Goal: Information Seeking & Learning: Compare options

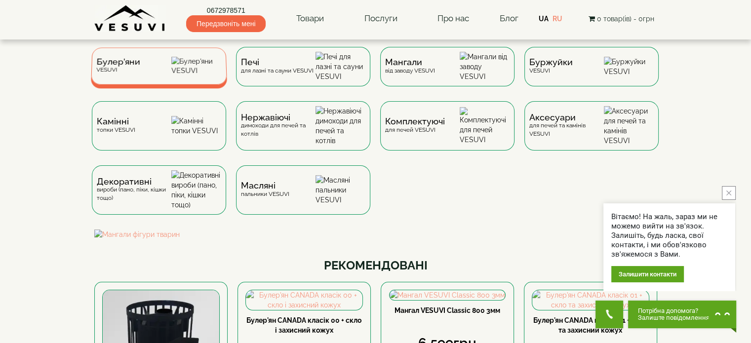
click at [134, 63] on span "Булер'яни" at bounding box center [118, 61] width 44 height 7
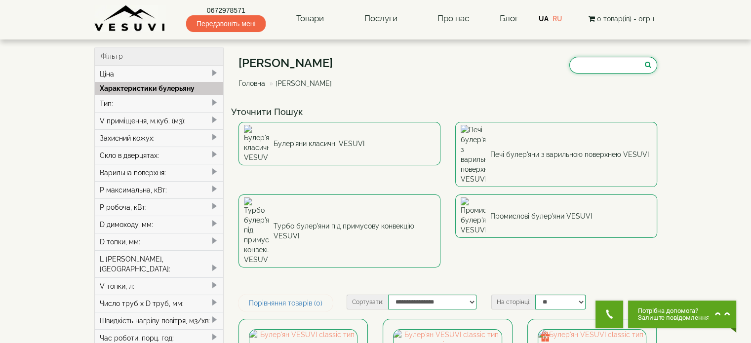
click at [589, 58] on input "search" at bounding box center [614, 65] width 88 height 17
paste input "**********"
type input "**********"
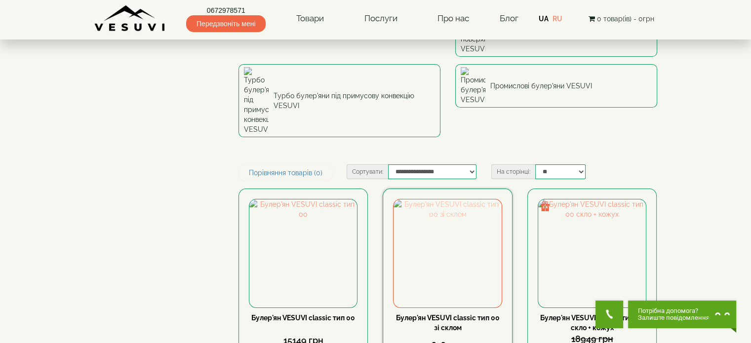
scroll to position [148, 0]
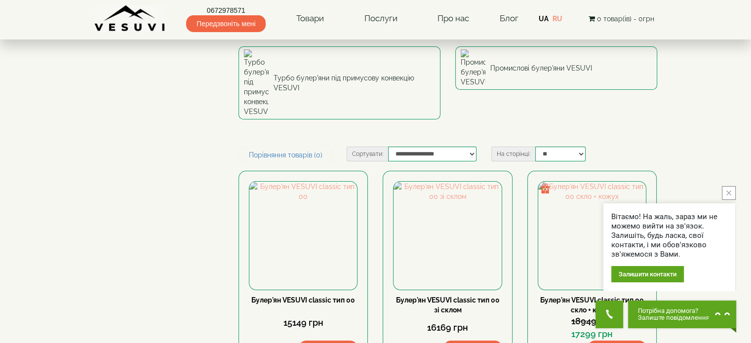
click at [727, 193] on button "close button" at bounding box center [729, 193] width 14 height 14
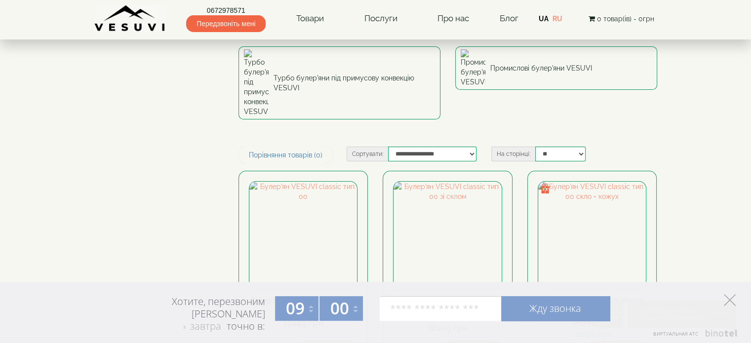
click at [725, 298] on icon at bounding box center [730, 300] width 12 height 12
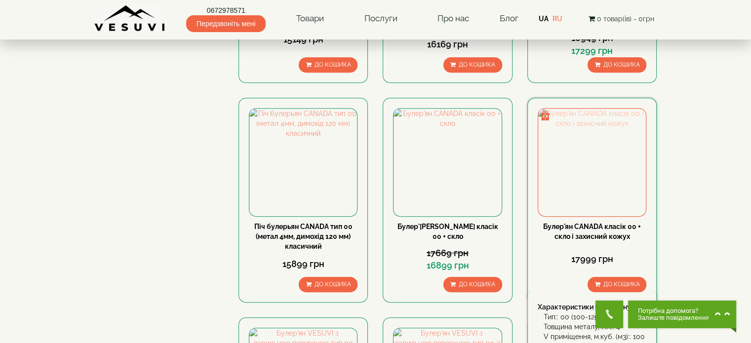
scroll to position [395, 0]
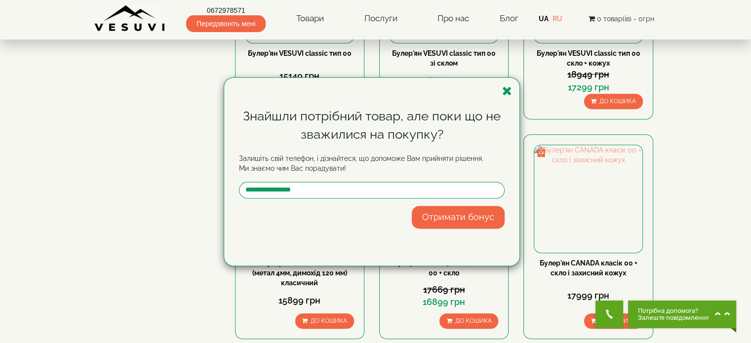
click at [694, 135] on div "Знайшли потрібний товар, але поки що не зважилися на покупку? Залишіть свій тел…" at bounding box center [375, 171] width 751 height 343
click at [505, 89] on icon "button" at bounding box center [507, 91] width 10 height 12
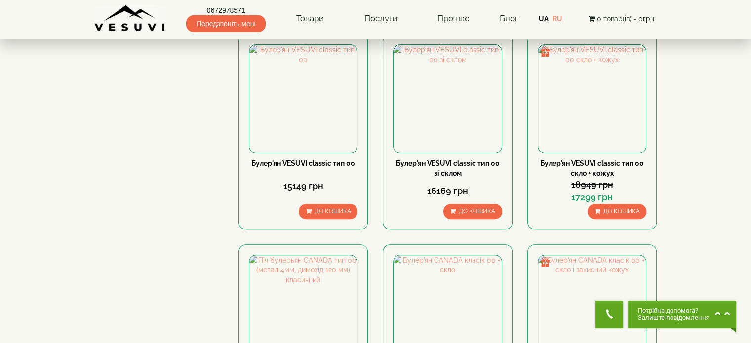
scroll to position [296, 0]
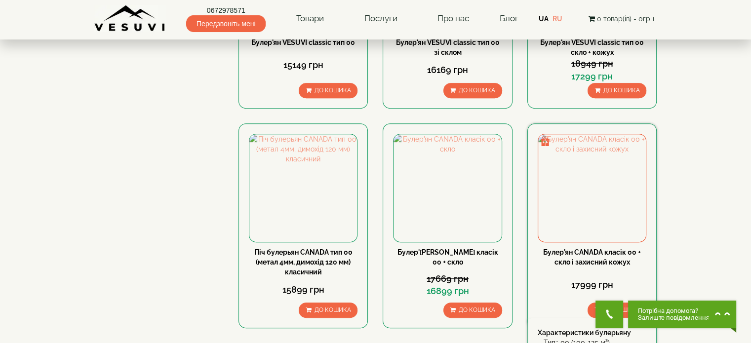
scroll to position [395, 0]
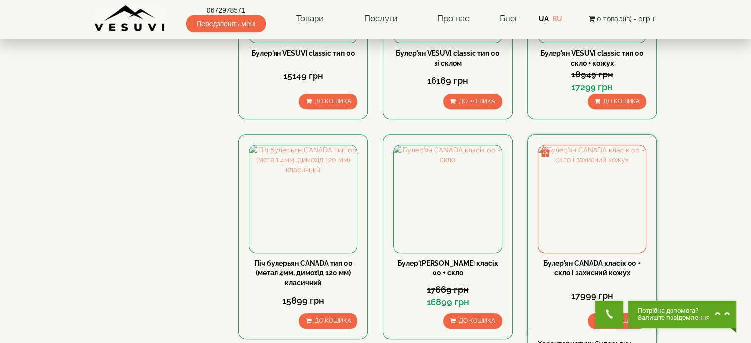
click at [588, 259] on link "Булер'ян CANADA класік 00 + скло і захисний кожух" at bounding box center [592, 268] width 98 height 18
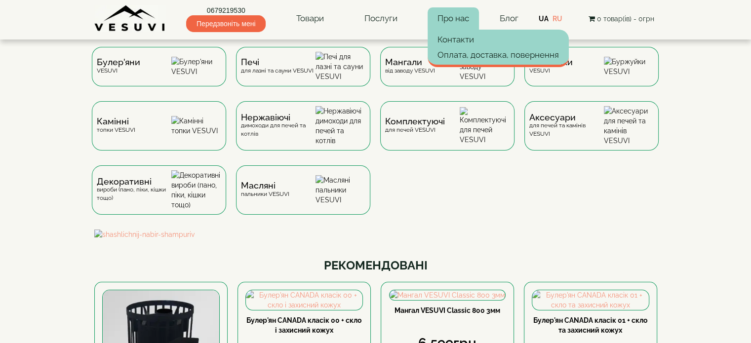
click at [458, 19] on link "Про нас" at bounding box center [453, 18] width 51 height 23
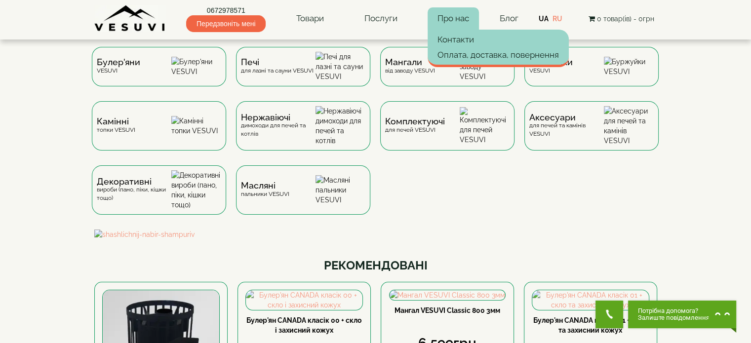
click at [458, 20] on link "Про нас" at bounding box center [453, 18] width 51 height 23
click at [455, 15] on link "Про нас" at bounding box center [453, 18] width 51 height 23
click at [443, 15] on link "Про нас" at bounding box center [453, 18] width 51 height 23
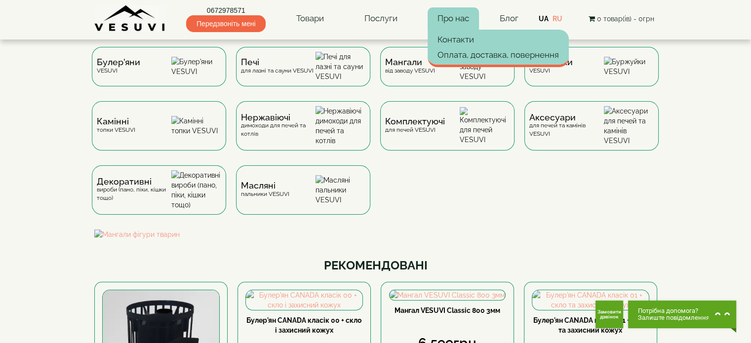
click at [443, 15] on link "Про нас" at bounding box center [453, 18] width 51 height 23
click at [457, 17] on link "Про нас" at bounding box center [453, 18] width 51 height 23
click at [459, 17] on link "Про нас" at bounding box center [453, 18] width 51 height 23
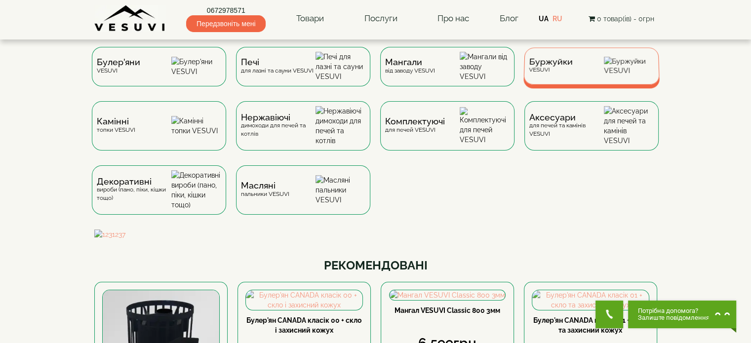
click at [562, 65] on span "Буржуйки" at bounding box center [551, 61] width 44 height 7
click at [565, 66] on span "Буржуйки" at bounding box center [551, 61] width 44 height 7
click at [597, 76] on div "Буржуйки VESUVI" at bounding box center [592, 65] width 136 height 37
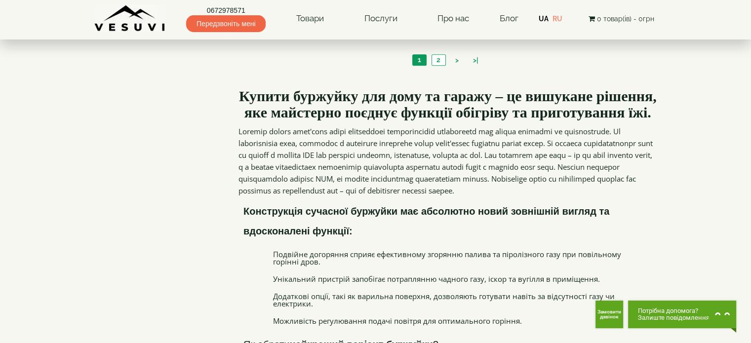
scroll to position [1087, 0]
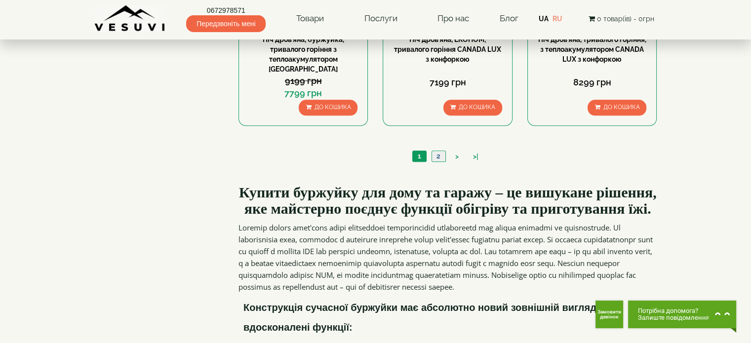
click at [440, 151] on link "2" at bounding box center [439, 156] width 14 height 10
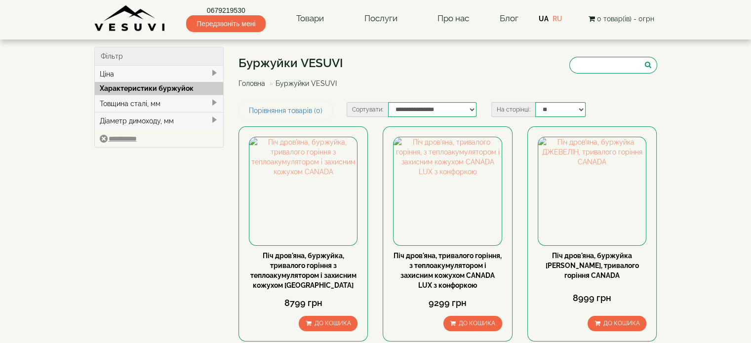
type input "****"
type input "*****"
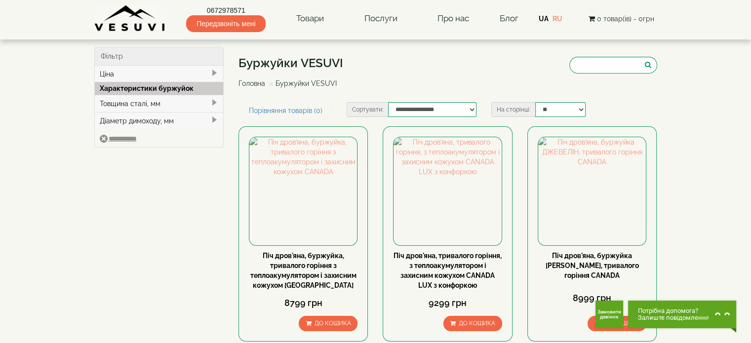
click at [253, 83] on link "Головна" at bounding box center [252, 84] width 27 height 8
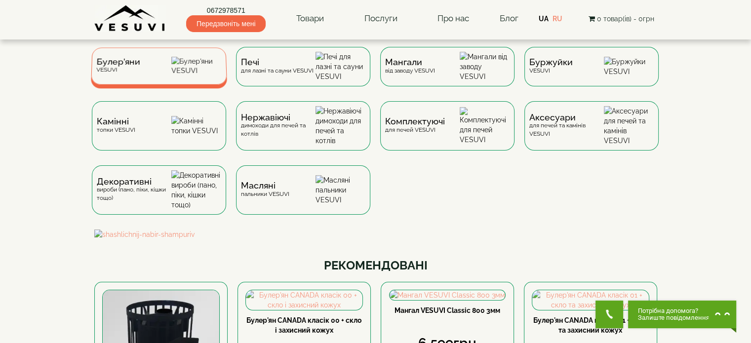
click at [138, 80] on div "[PERSON_NAME]" at bounding box center [159, 65] width 136 height 37
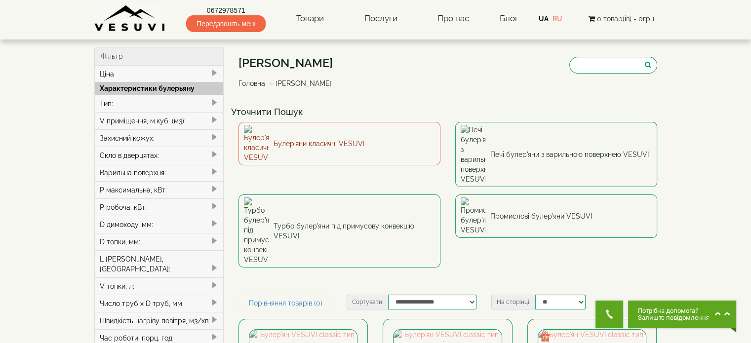
click at [361, 140] on link "Булер'яни класичні VESUVI" at bounding box center [340, 143] width 202 height 43
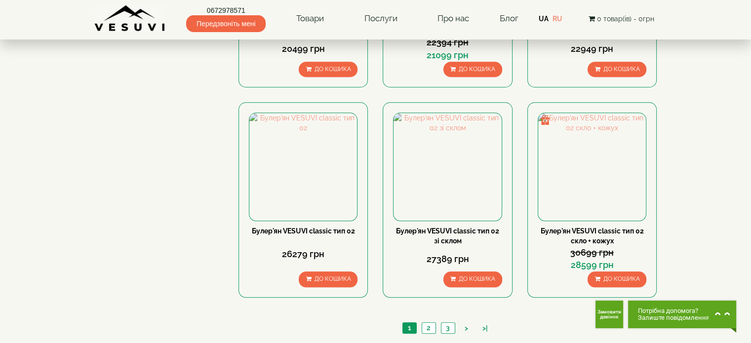
scroll to position [889, 0]
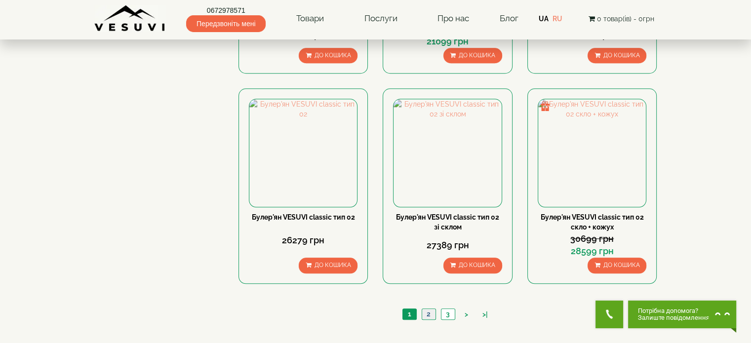
click at [427, 316] on link "2" at bounding box center [429, 314] width 14 height 10
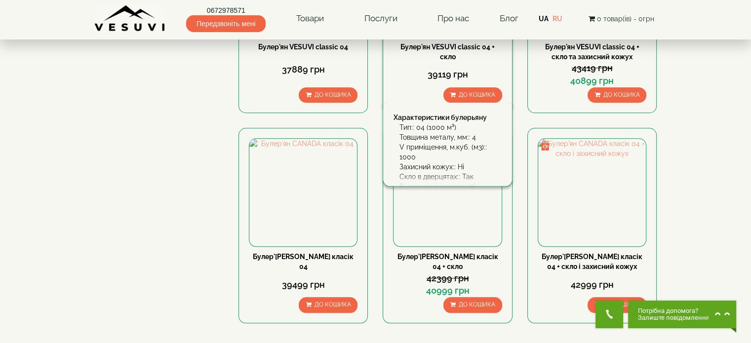
scroll to position [1038, 0]
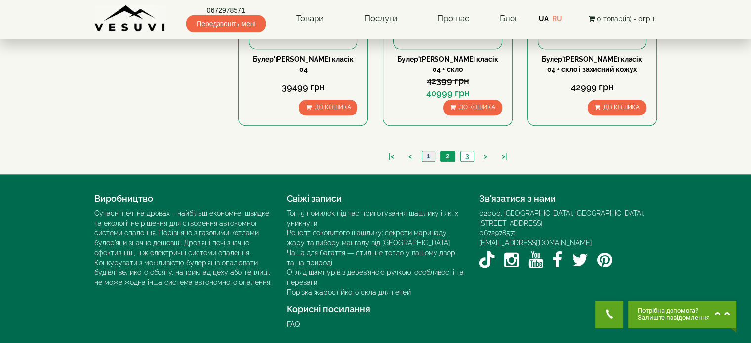
click at [432, 152] on link "1" at bounding box center [428, 156] width 13 height 10
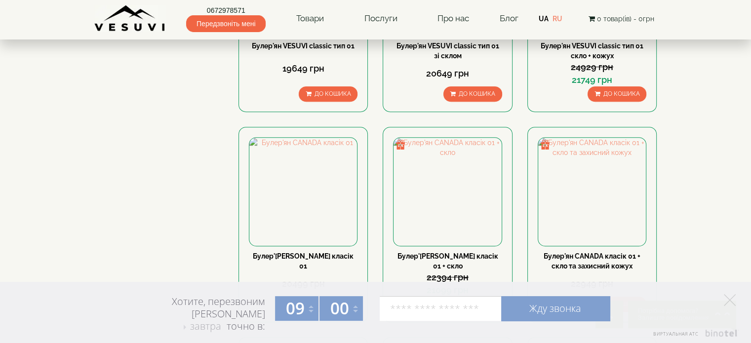
scroll to position [739, 0]
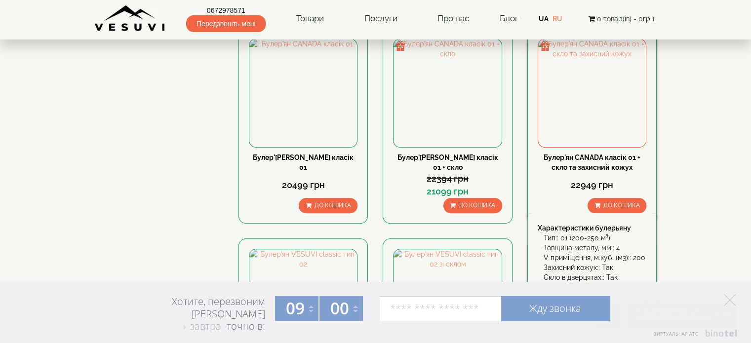
click at [602, 161] on div "Булер'ян CANADA класік 01 + скло та захисний кожух" at bounding box center [592, 163] width 109 height 20
click at [587, 162] on div "Булер'ян CANADA класік 01 + скло та захисний кожух" at bounding box center [592, 163] width 109 height 20
click at [583, 156] on link "Булер'ян CANADA класік 01 + скло та захисний кожух" at bounding box center [592, 163] width 97 height 18
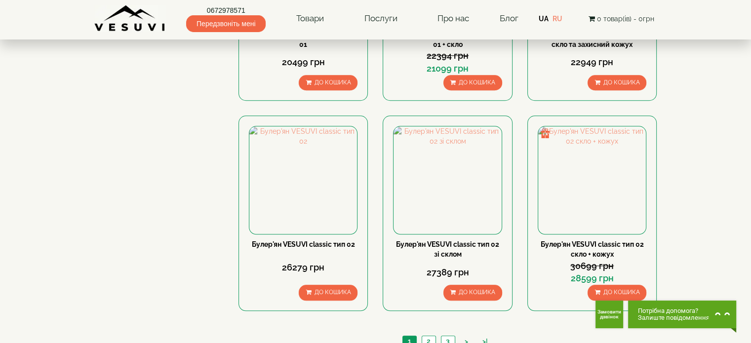
scroll to position [887, 0]
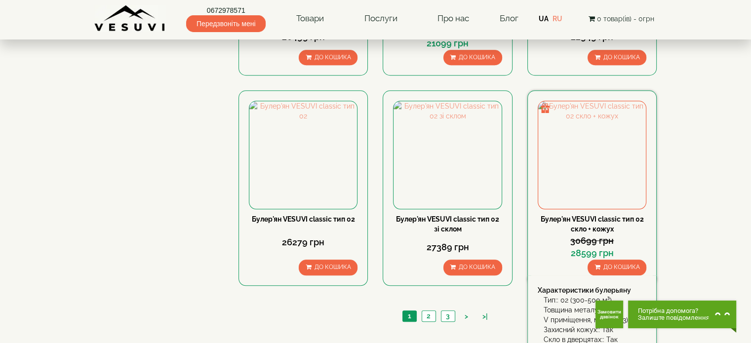
click at [595, 221] on link "Булер'ян VESUVI classic тип 02 скло + кожух" at bounding box center [592, 224] width 103 height 18
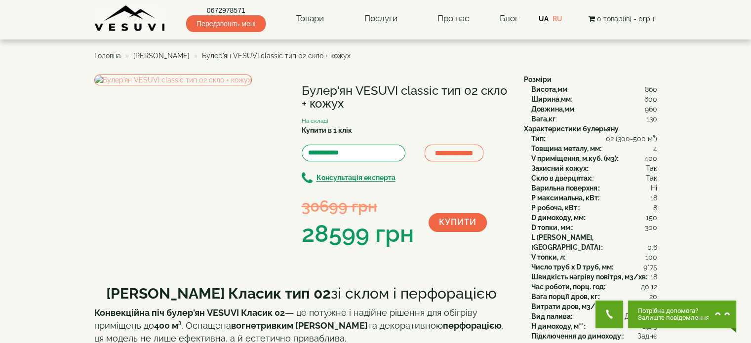
drag, startPoint x: 301, startPoint y: 86, endPoint x: 370, endPoint y: 104, distance: 70.8
click at [370, 104] on div "**********" at bounding box center [305, 163] width 422 height 176
copy div "Булер'ян VESUVI classic тип 02 скло + кожух"
click at [117, 54] on span "Головна" at bounding box center [107, 56] width 27 height 8
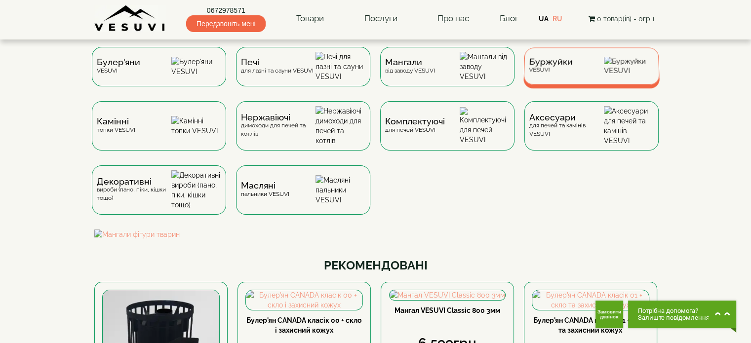
click at [551, 74] on div "Буржуйки VESUVI" at bounding box center [551, 65] width 44 height 15
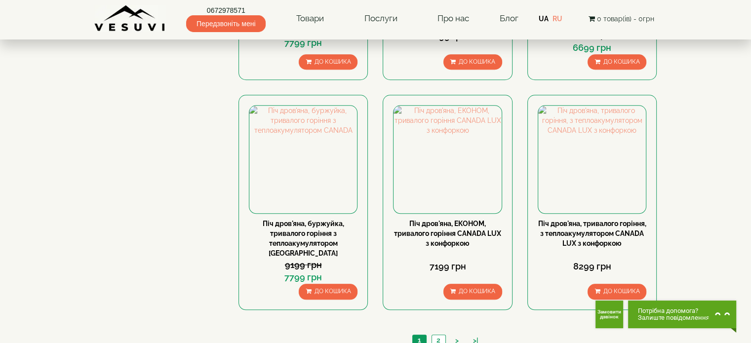
scroll to position [840, 0]
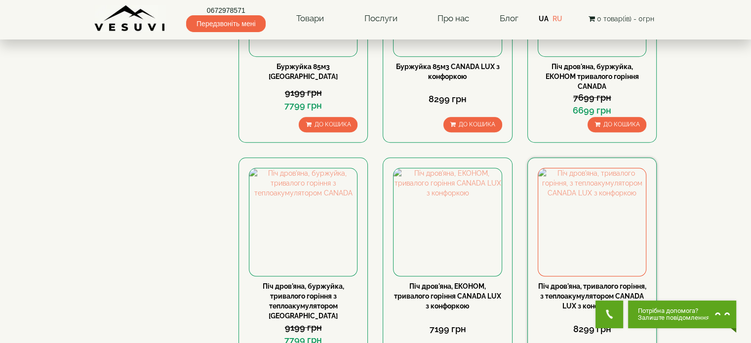
click at [567, 289] on link "Піч дров'яна, тривалого горіння, з теплоакумулятором CANADA LUX з конфоркою" at bounding box center [593, 297] width 108 height 28
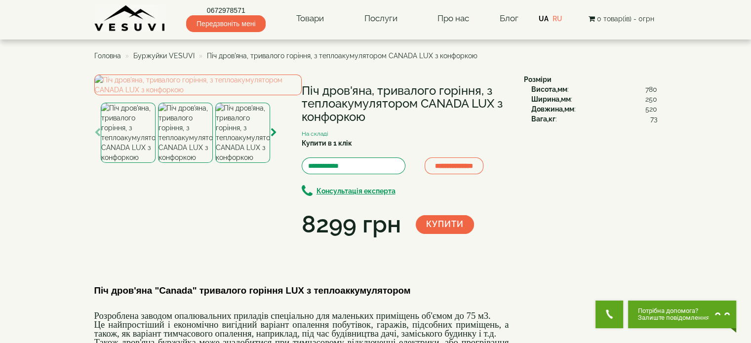
click at [282, 242] on div "**********" at bounding box center [305, 158] width 422 height 167
click at [276, 137] on icon "button" at bounding box center [274, 132] width 6 height 9
click at [275, 137] on icon "button" at bounding box center [274, 132] width 6 height 9
click at [97, 137] on icon "button" at bounding box center [97, 132] width 6 height 9
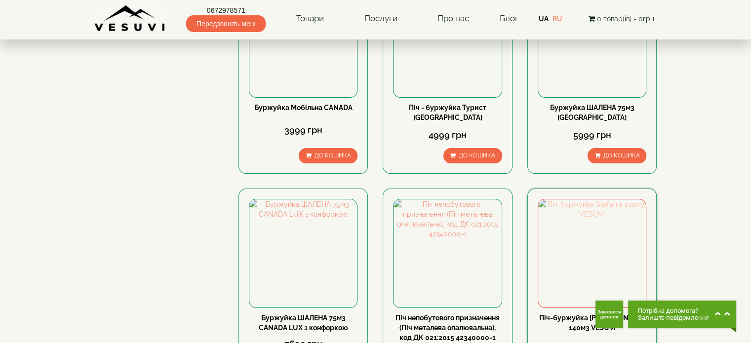
scroll to position [198, 0]
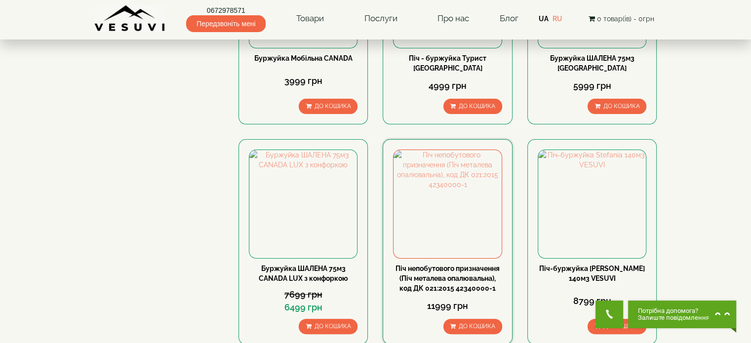
click at [464, 280] on link "Піч непобутового призначення (Піч металева опалювальна), код ДК 021:2015 423400…" at bounding box center [448, 279] width 104 height 28
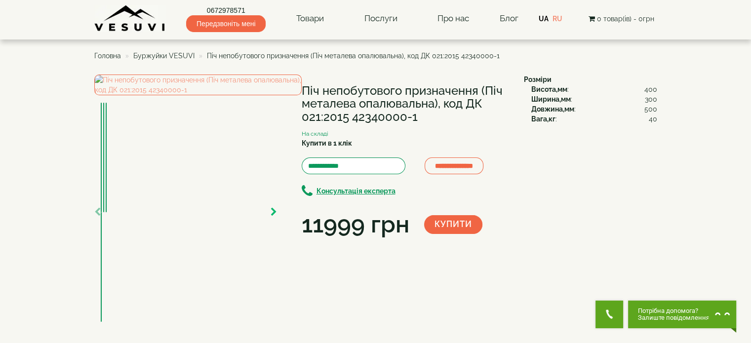
click at [275, 217] on icon "button" at bounding box center [274, 212] width 6 height 9
click at [274, 217] on icon "button" at bounding box center [274, 212] width 6 height 9
click at [272, 217] on icon "button" at bounding box center [274, 212] width 6 height 9
click at [99, 217] on icon "button" at bounding box center [97, 212] width 6 height 9
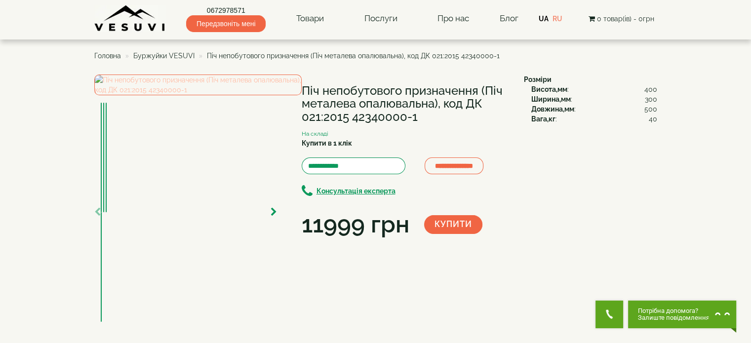
click at [204, 95] on img at bounding box center [198, 85] width 208 height 21
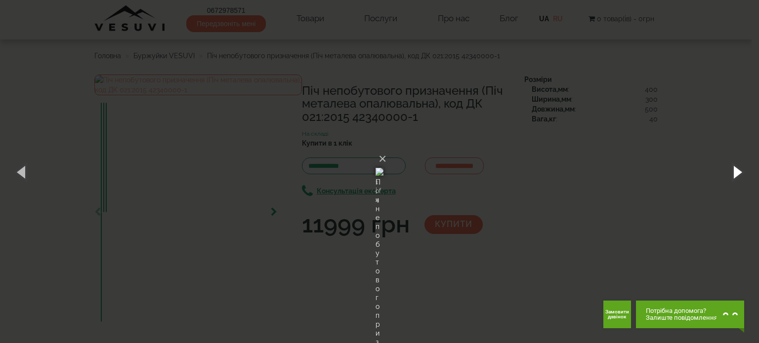
click at [741, 168] on button "button" at bounding box center [736, 172] width 44 height 54
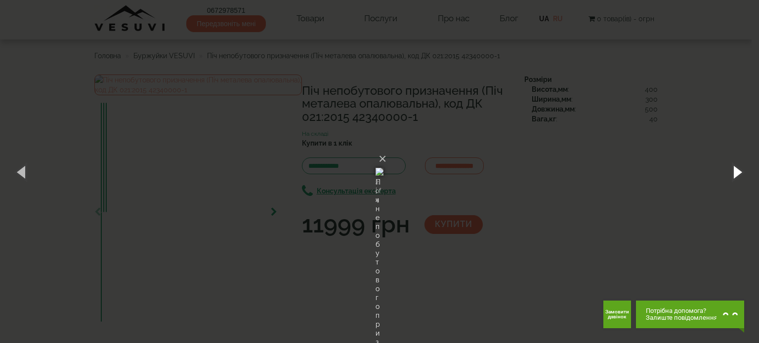
click at [741, 168] on button "button" at bounding box center [736, 172] width 44 height 54
click at [386, 148] on button "×" at bounding box center [382, 159] width 8 height 22
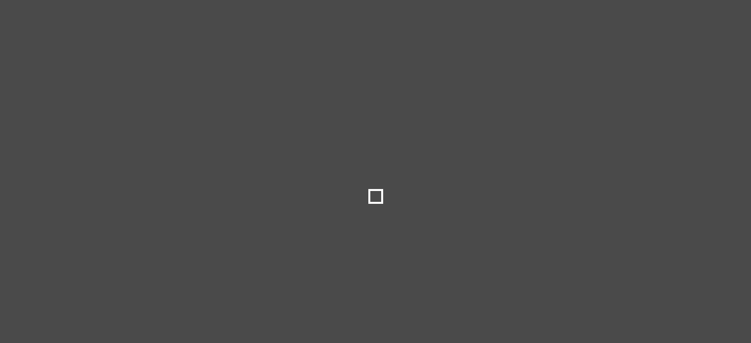
select select
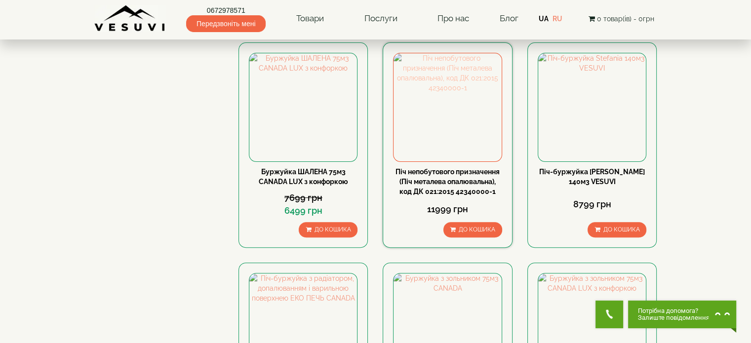
scroll to position [296, 0]
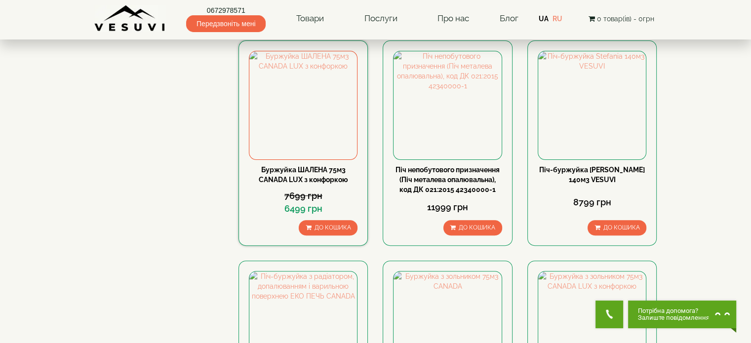
click at [333, 176] on link "Буржуйка ШАЛЕНА 75м3 CANADA LUX з конфоркою" at bounding box center [303, 175] width 89 height 18
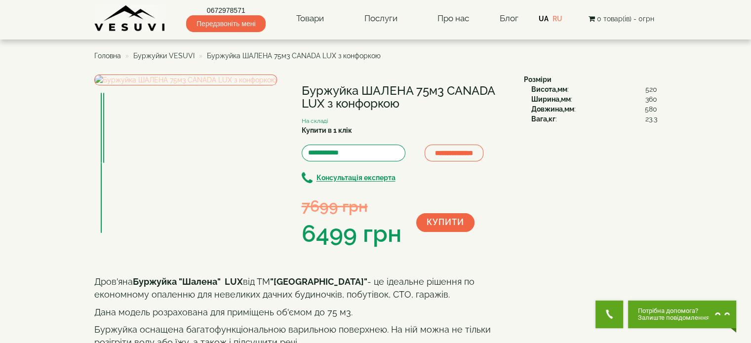
click at [212, 85] on img at bounding box center [185, 80] width 183 height 11
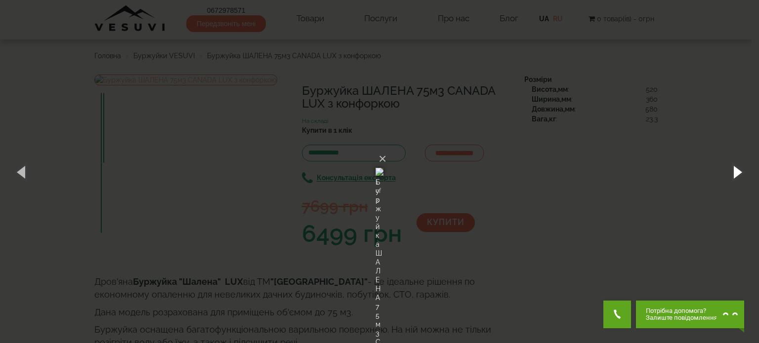
click at [744, 167] on button "button" at bounding box center [736, 172] width 44 height 54
click at [745, 167] on button "button" at bounding box center [736, 172] width 44 height 54
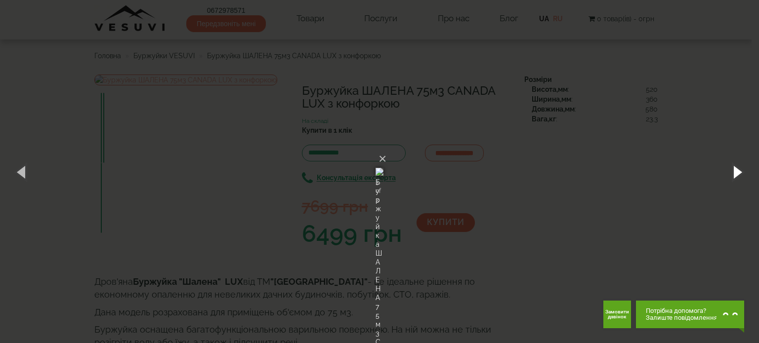
click at [745, 167] on button "button" at bounding box center [736, 172] width 44 height 54
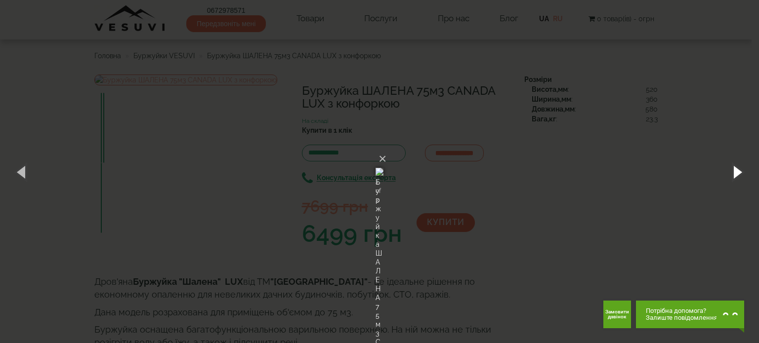
click at [745, 167] on button "button" at bounding box center [736, 172] width 44 height 54
click at [386, 148] on button "×" at bounding box center [382, 159] width 8 height 22
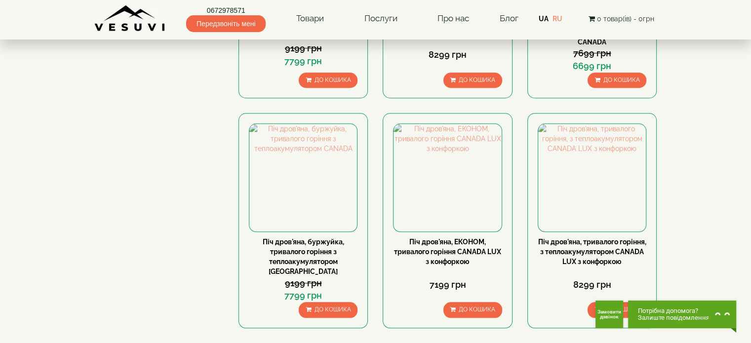
scroll to position [922, 0]
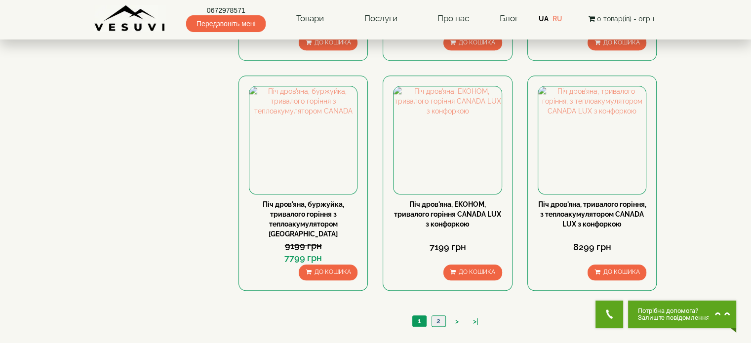
click at [441, 316] on link "2" at bounding box center [439, 321] width 14 height 10
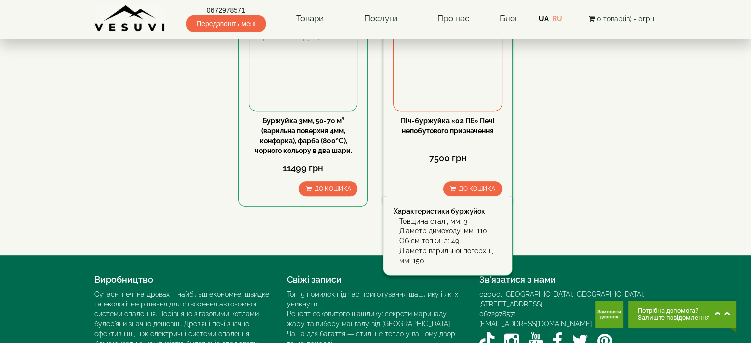
scroll to position [397, 0]
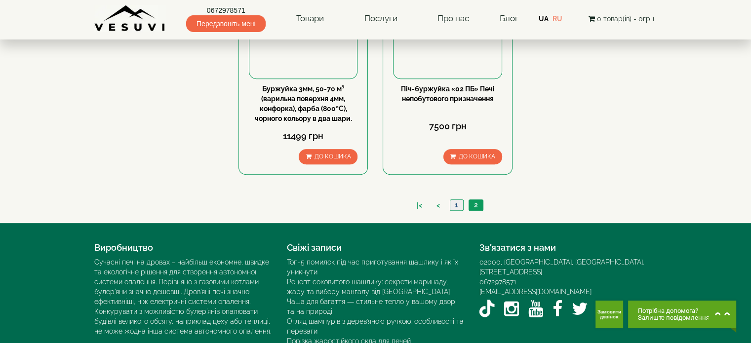
click at [459, 200] on link "1" at bounding box center [456, 205] width 13 height 10
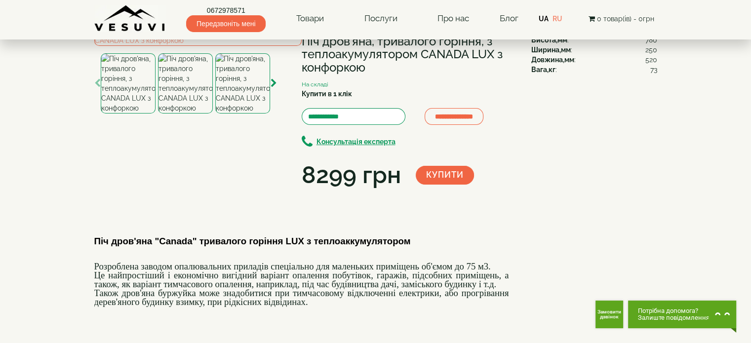
scroll to position [99, 0]
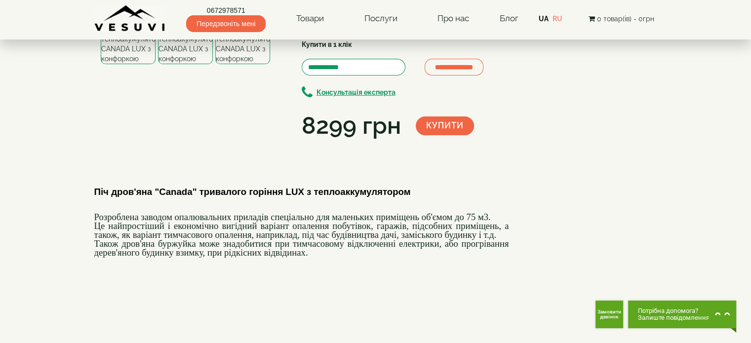
click at [275, 39] on icon "button" at bounding box center [274, 34] width 6 height 9
click at [251, 64] on img at bounding box center [242, 34] width 55 height 60
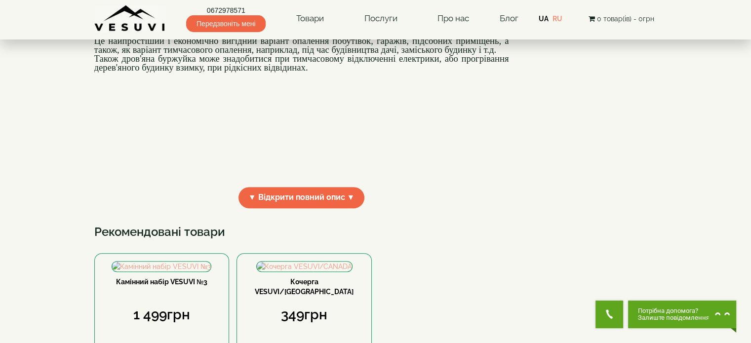
scroll to position [296, 0]
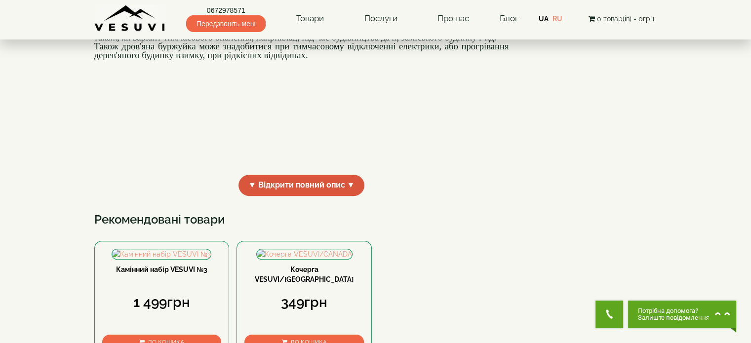
click at [312, 196] on span "▼ Відкрити повний опис ▼" at bounding box center [302, 185] width 126 height 21
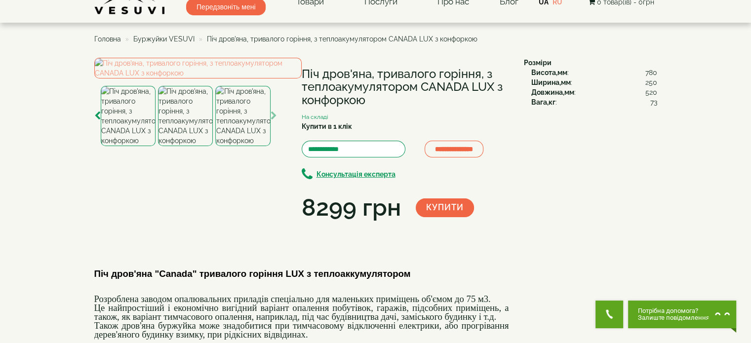
scroll to position [0, 0]
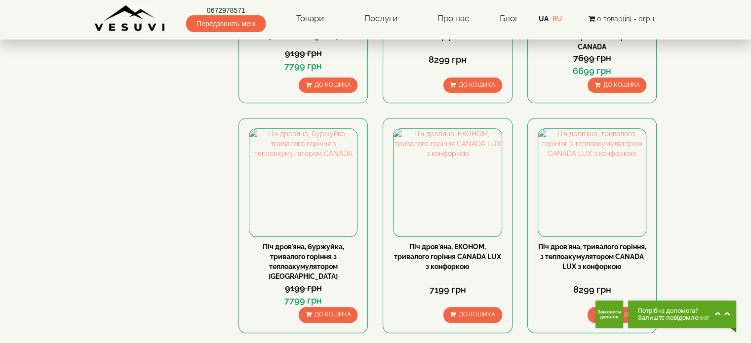
scroll to position [939, 0]
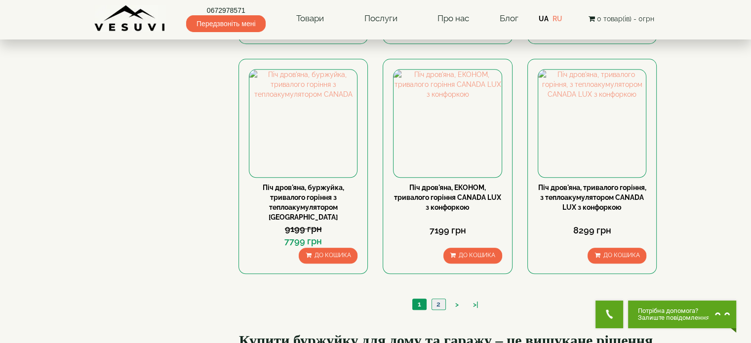
click at [438, 299] on link "2" at bounding box center [439, 304] width 14 height 10
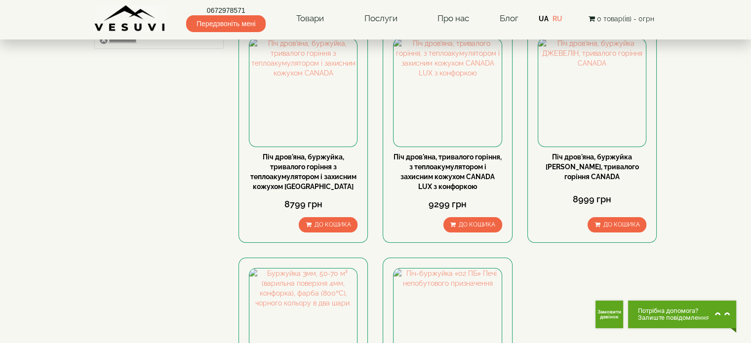
scroll to position [94, 0]
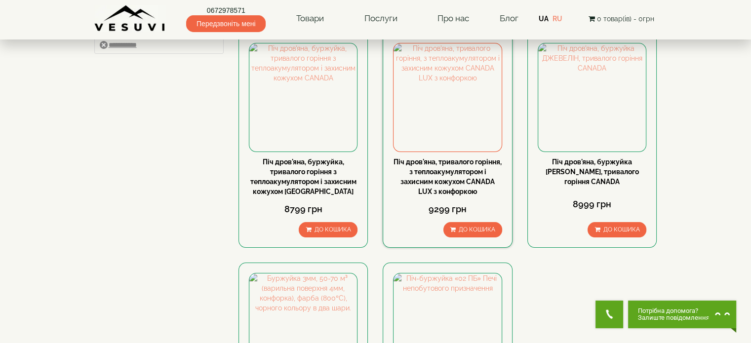
click at [457, 184] on link "Піч дров'яна, тривалого горіння, з теплоакумулятором і захисним кожухом CANADA …" at bounding box center [448, 177] width 108 height 38
